Goal: Check status

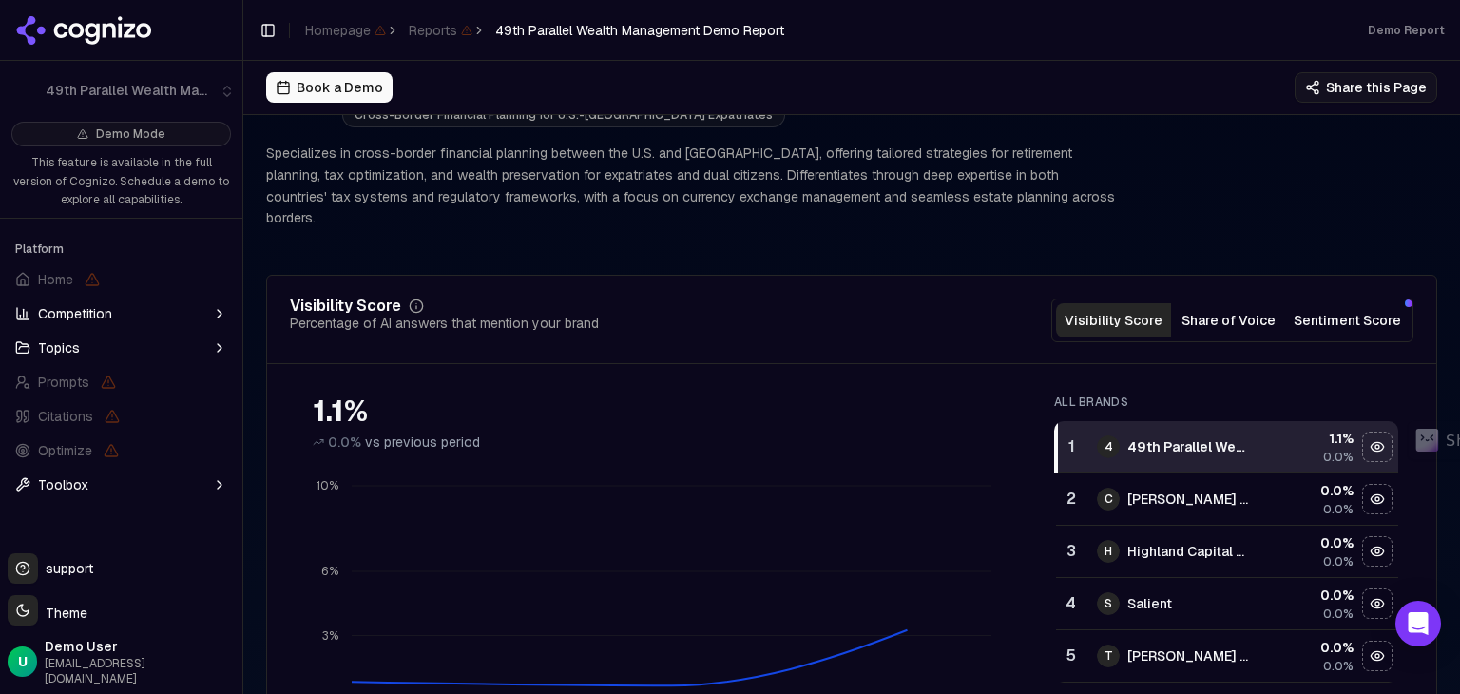
scroll to position [190, 0]
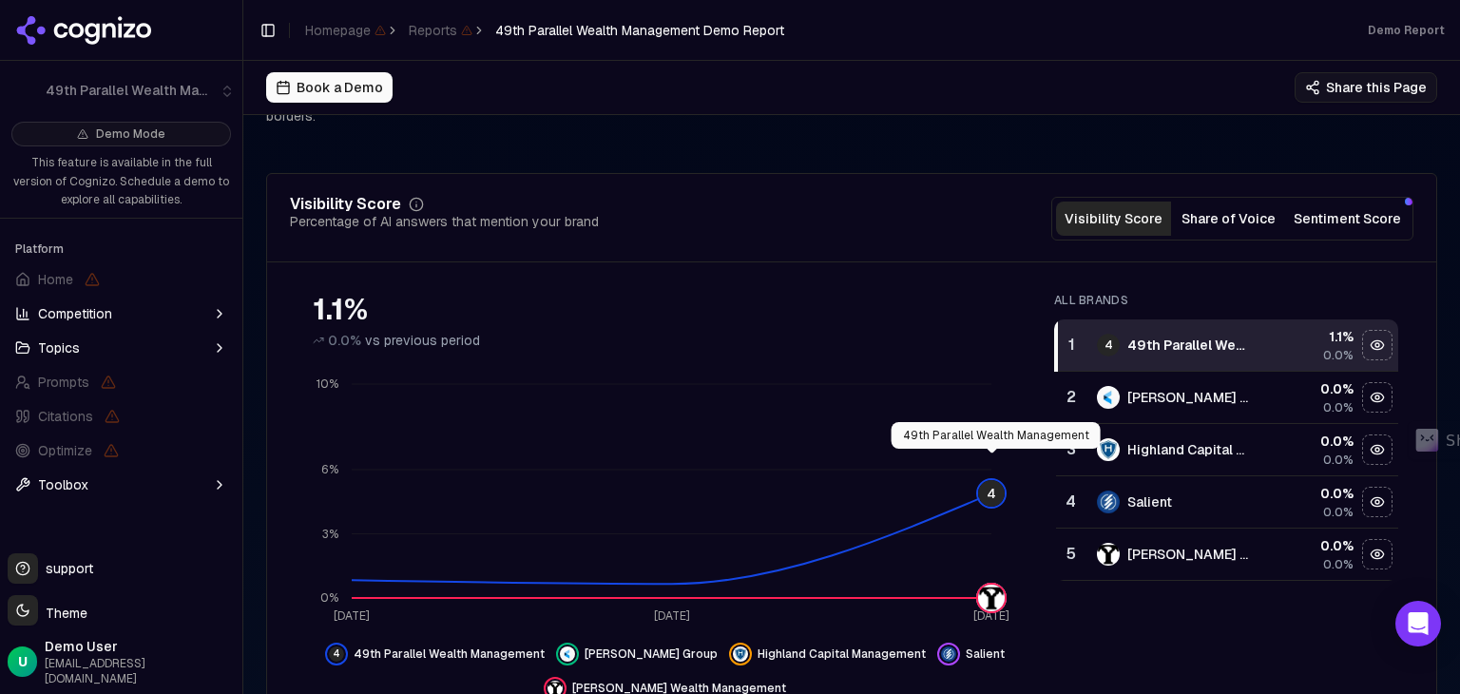
click at [995, 480] on span "4" at bounding box center [991, 493] width 27 height 27
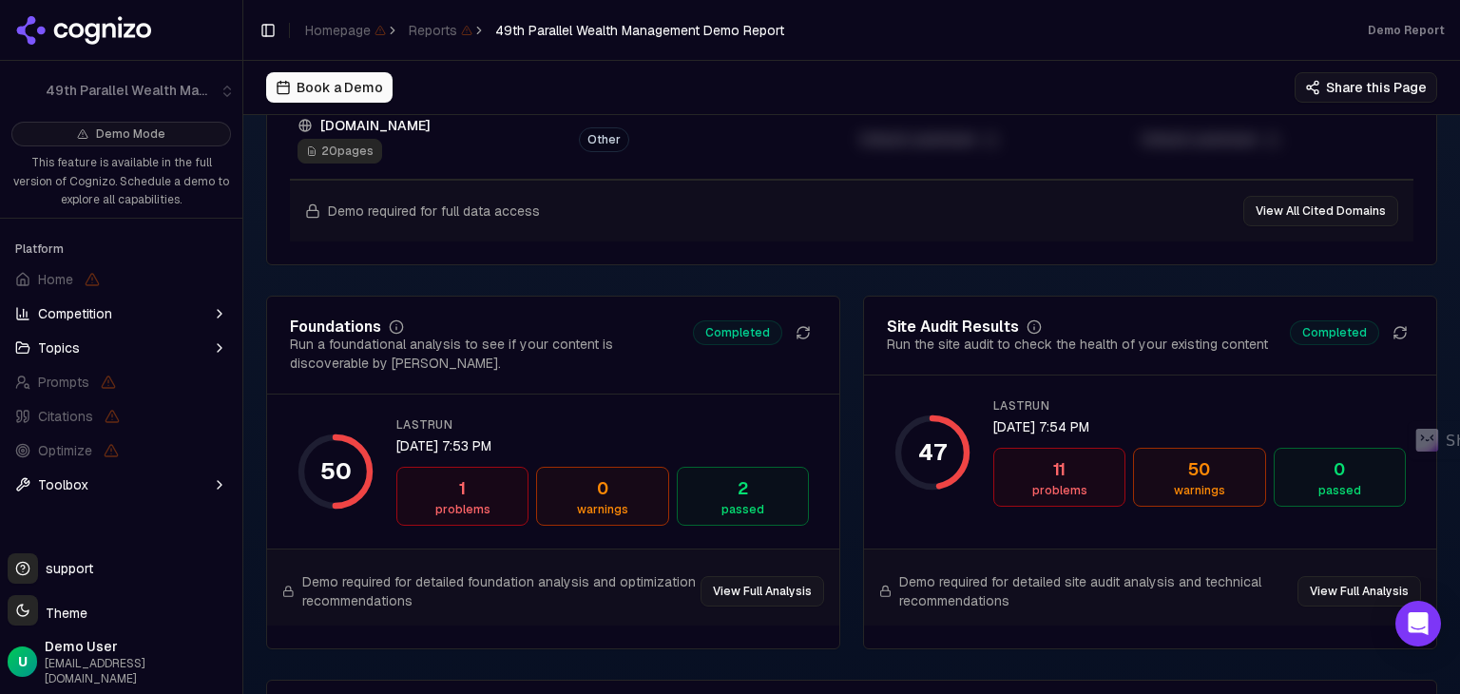
scroll to position [2661, 0]
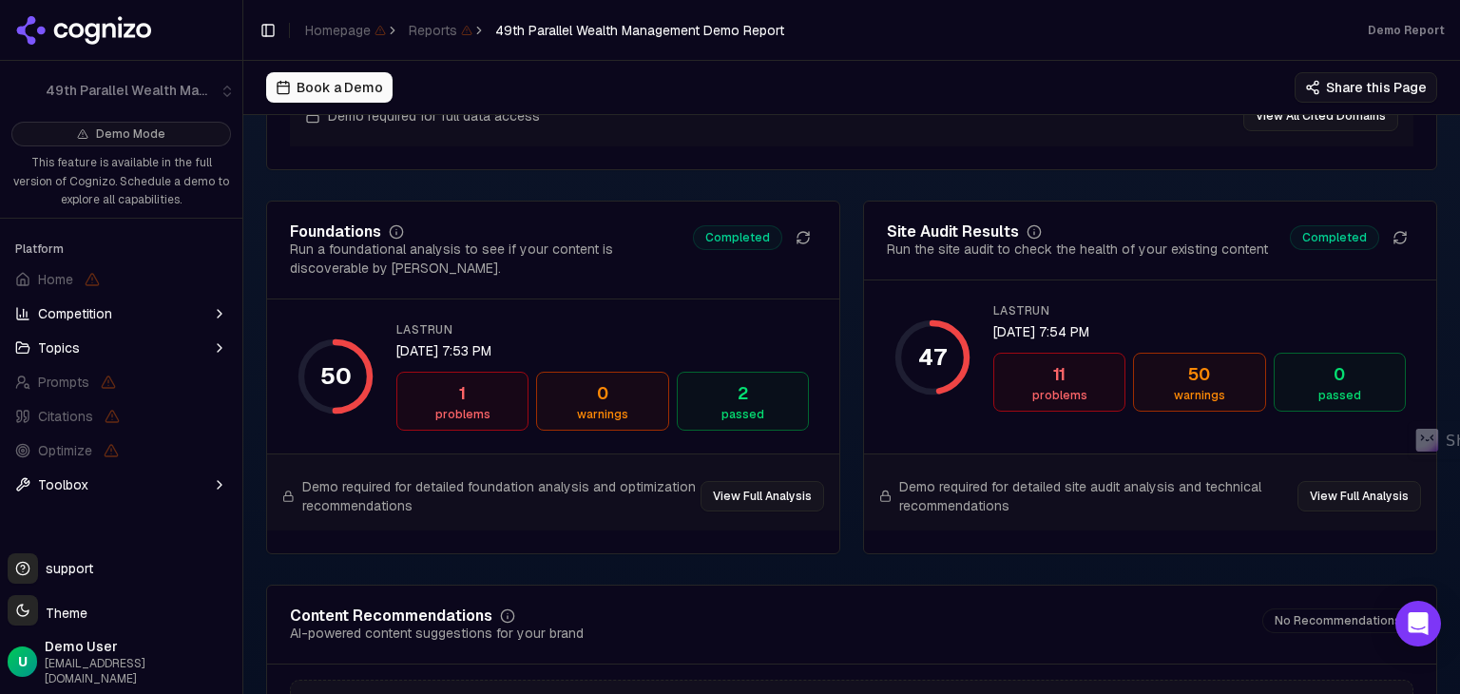
click at [930, 342] on div "47" at bounding box center [932, 357] width 29 height 30
drag, startPoint x: 1024, startPoint y: 346, endPoint x: 1120, endPoint y: 366, distance: 98.0
click at [1120, 366] on div "11 problems 50 warnings 0 passed" at bounding box center [1199, 382] width 412 height 59
click at [1246, 361] on div "50 warnings" at bounding box center [1199, 382] width 132 height 59
drag, startPoint x: 1038, startPoint y: 345, endPoint x: 1363, endPoint y: 374, distance: 326.3
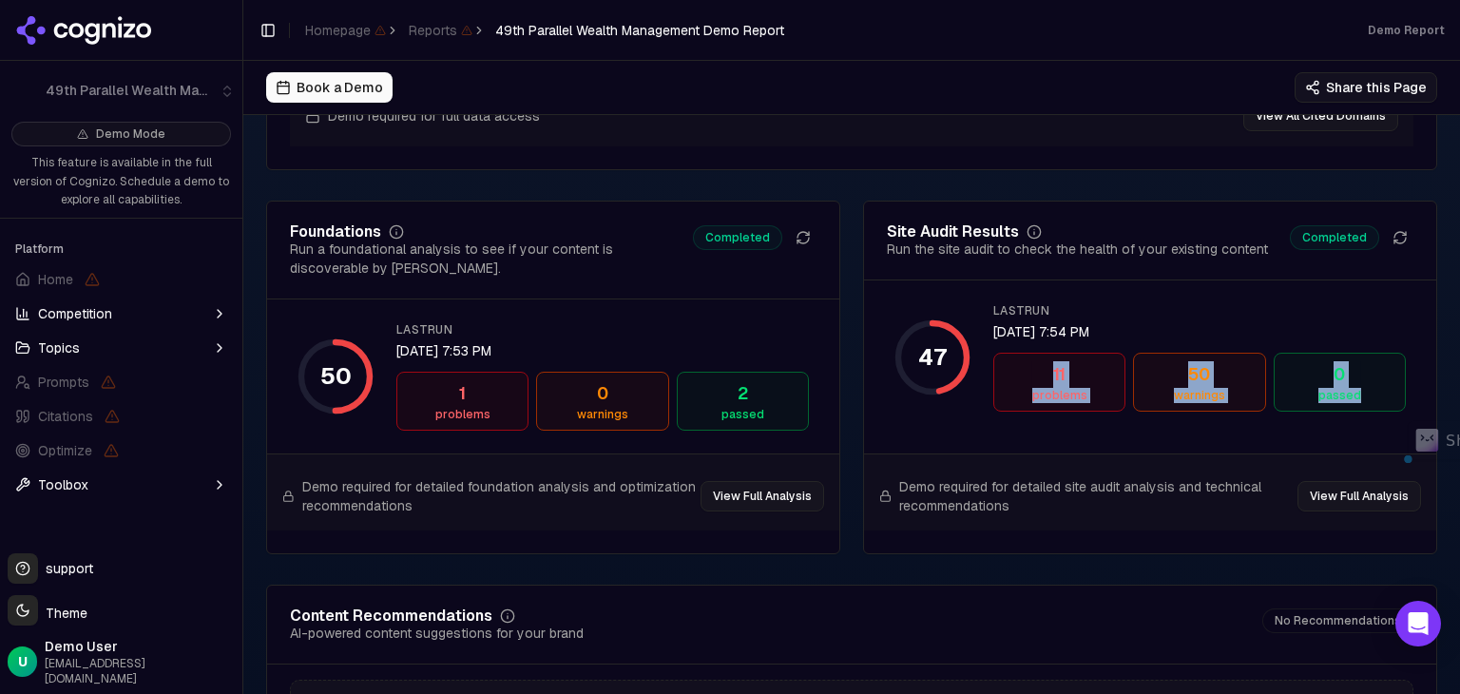
click at [1363, 374] on div "11 problems 50 warnings 0 passed" at bounding box center [1199, 382] width 412 height 59
click at [1362, 388] on div "passed" at bounding box center [1339, 395] width 115 height 15
drag, startPoint x: 1316, startPoint y: 363, endPoint x: 1041, endPoint y: 341, distance: 276.5
click at [1041, 353] on div "11 problems 50 warnings 0 passed" at bounding box center [1199, 382] width 412 height 59
click at [1043, 361] on div "11" at bounding box center [1059, 374] width 115 height 27
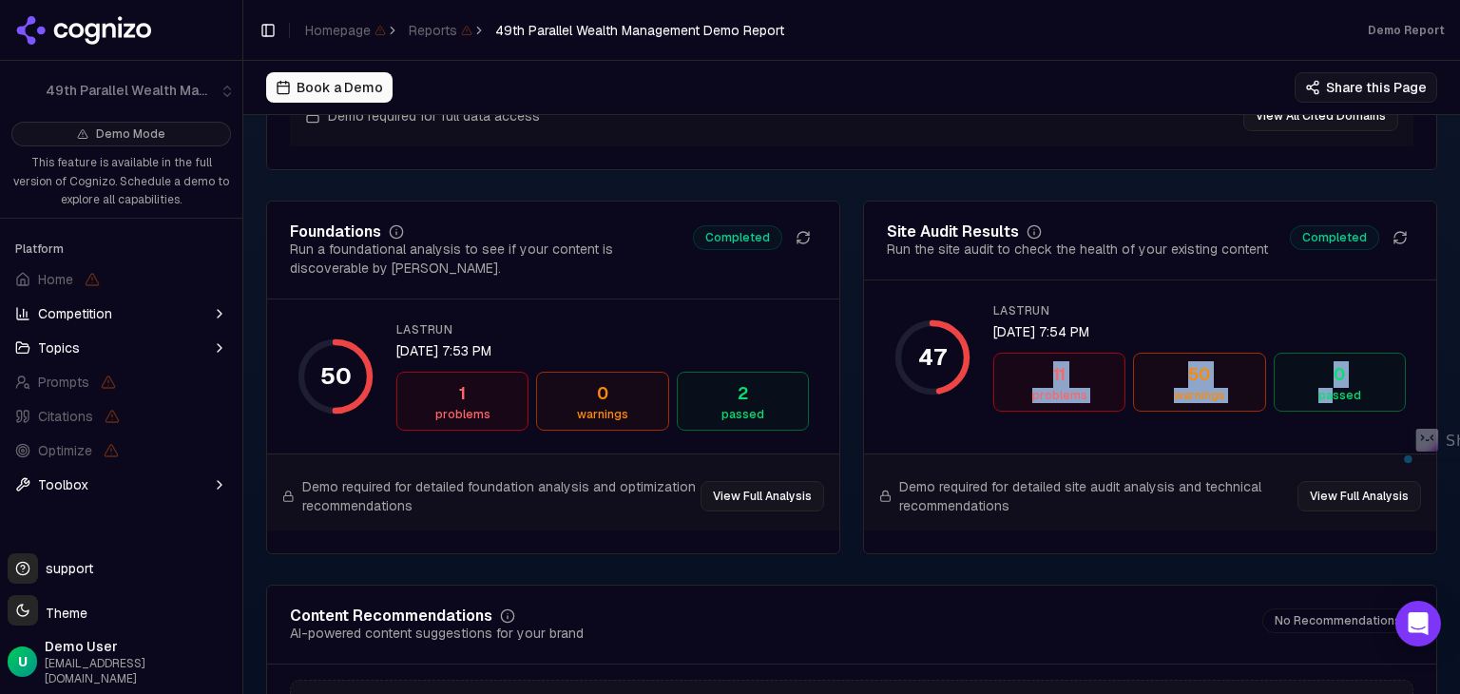
drag, startPoint x: 1041, startPoint y: 337, endPoint x: 1322, endPoint y: 363, distance: 282.5
click at [1322, 363] on div "11 problems 50 warnings 0 passed" at bounding box center [1199, 382] width 412 height 59
drag, startPoint x: 1360, startPoint y: 361, endPoint x: 1042, endPoint y: 338, distance: 319.2
click at [1042, 353] on div "11 problems 50 warnings 0 passed" at bounding box center [1199, 382] width 412 height 59
click at [1042, 361] on div "11" at bounding box center [1059, 374] width 115 height 27
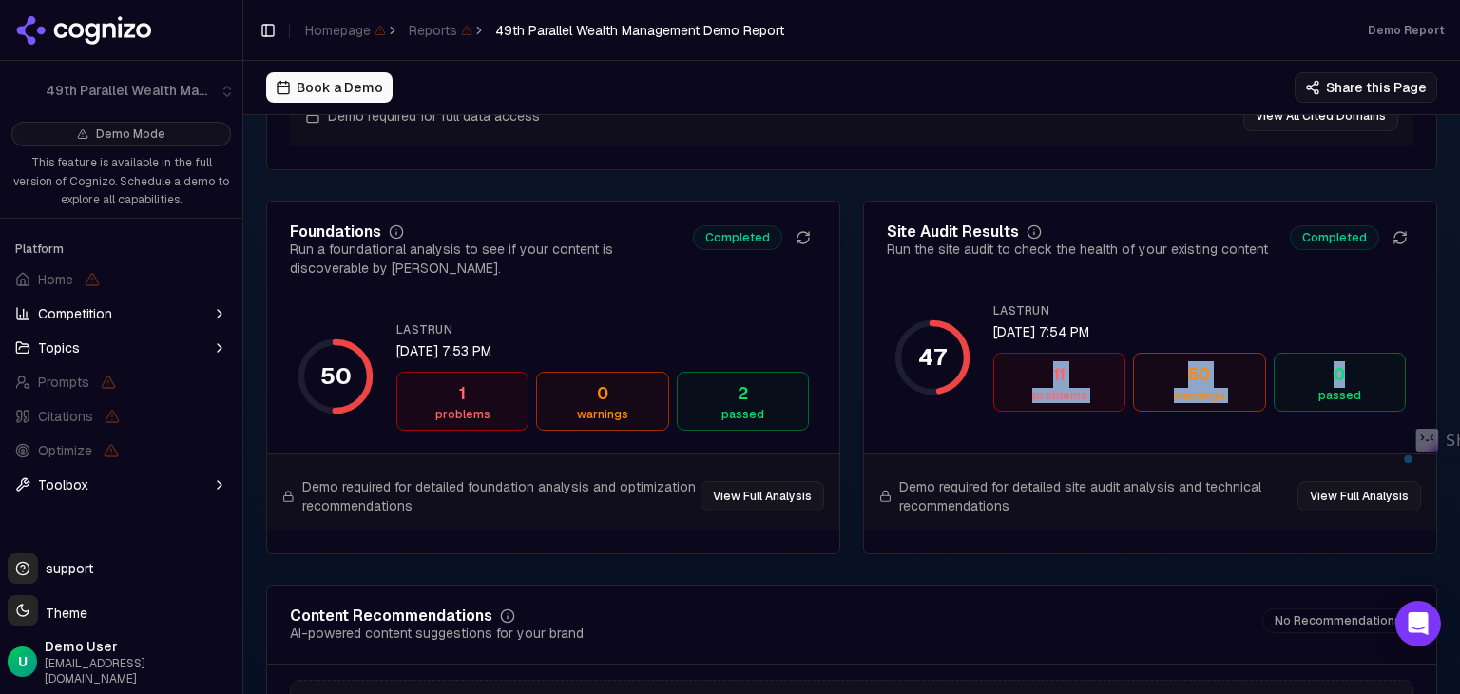
drag, startPoint x: 1070, startPoint y: 345, endPoint x: 1319, endPoint y: 352, distance: 249.1
click at [1319, 353] on div "11 problems 50 warnings 0 passed" at bounding box center [1199, 382] width 412 height 59
click at [1332, 361] on div "0" at bounding box center [1339, 374] width 115 height 27
